Goal: Information Seeking & Learning: Learn about a topic

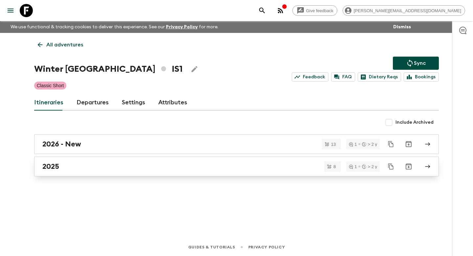
click at [132, 167] on div "2025" at bounding box center [230, 166] width 376 height 9
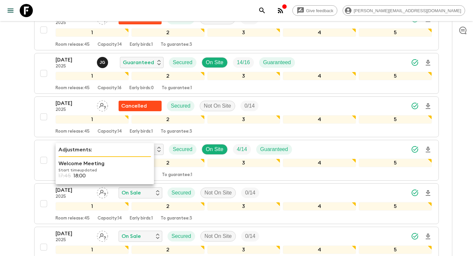
scroll to position [155, 0]
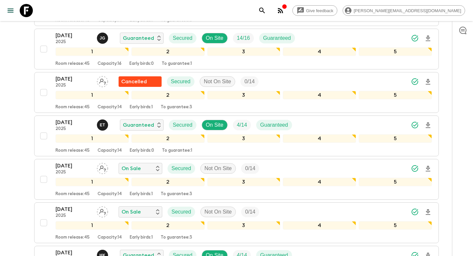
click at [15, 118] on div "Give feedback [PERSON_NAME][EMAIL_ADDRESS][DOMAIN_NAME] We use functional & tra…" at bounding box center [236, 117] width 473 height 544
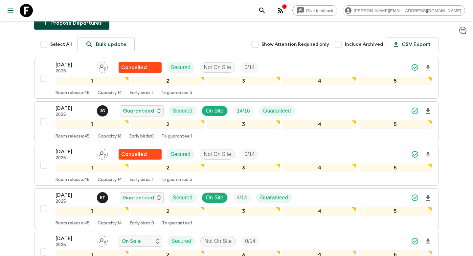
scroll to position [0, 0]
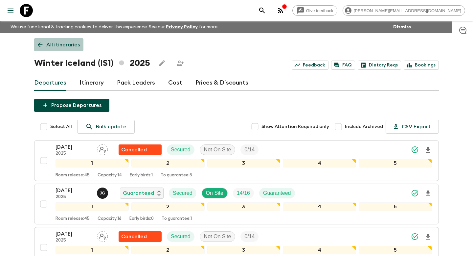
click at [46, 45] on p "All itineraries" at bounding box center [63, 45] width 34 height 8
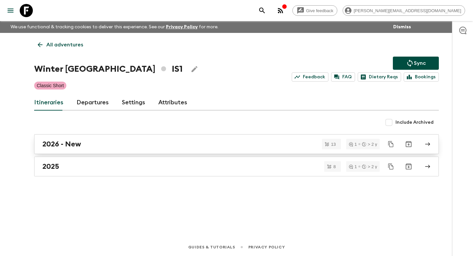
click at [53, 142] on h2 "2026 - New" at bounding box center [61, 144] width 39 height 9
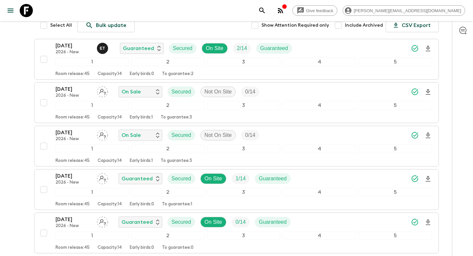
scroll to position [128, 0]
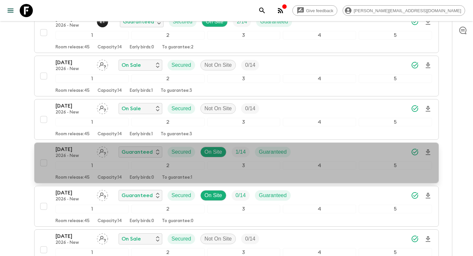
click at [47, 149] on div "[DATE] 2026 - New Guaranteed Secured On Site 1 / 14 Guaranteed 1 2 3 4 5 Room r…" at bounding box center [234, 162] width 395 height 35
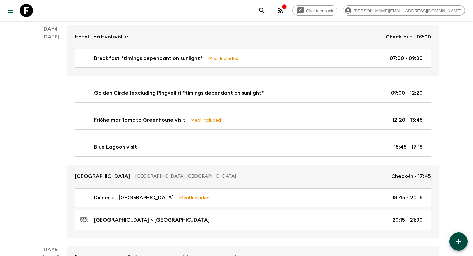
scroll to position [547, 0]
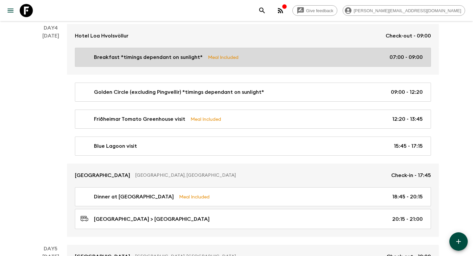
click at [168, 63] on link "Breakfast *timings dependant on sunlight* Meal Included 07:00 - 09:00" at bounding box center [253, 57] width 356 height 19
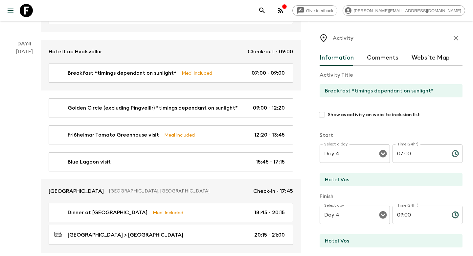
click at [455, 41] on icon "button" at bounding box center [456, 38] width 8 height 8
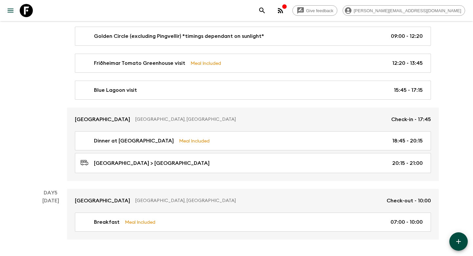
scroll to position [622, 0]
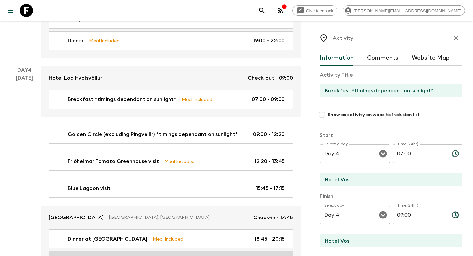
scroll to position [519, 0]
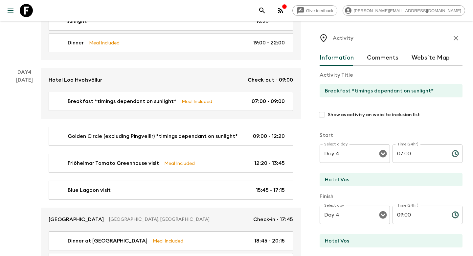
click at [455, 41] on icon "button" at bounding box center [456, 38] width 8 height 8
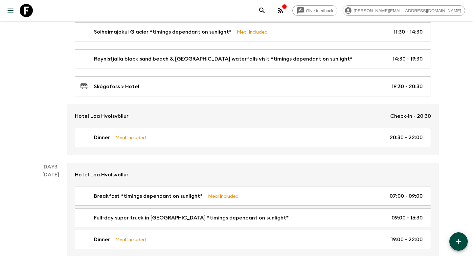
scroll to position [342, 0]
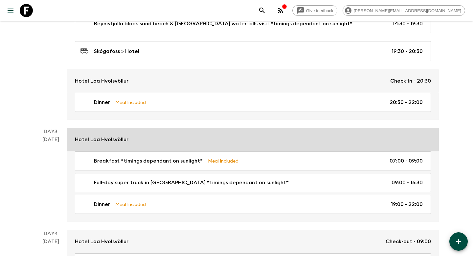
click at [101, 133] on link "Hotel Loa Hvolsvöllur" at bounding box center [253, 139] width 372 height 24
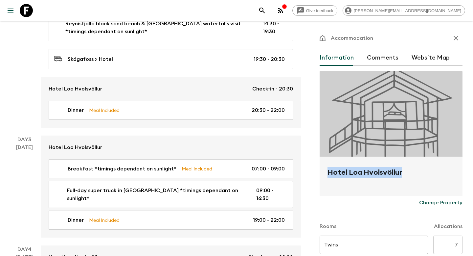
drag, startPoint x: 409, startPoint y: 173, endPoint x: 327, endPoint y: 173, distance: 82.1
click at [328, 173] on h2 "Hotel Loa Hvolsvöllur" at bounding box center [391, 177] width 127 height 21
copy h2 "Hotel Loa Hvolsvöllur"
